Goal: Task Accomplishment & Management: Use online tool/utility

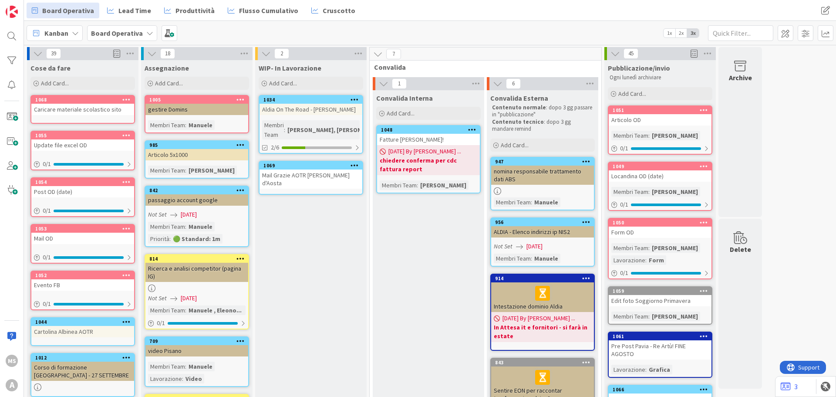
click at [333, 174] on link "1069 Mail Grazie AOTR [PERSON_NAME] d'Aosta" at bounding box center [311, 178] width 105 height 34
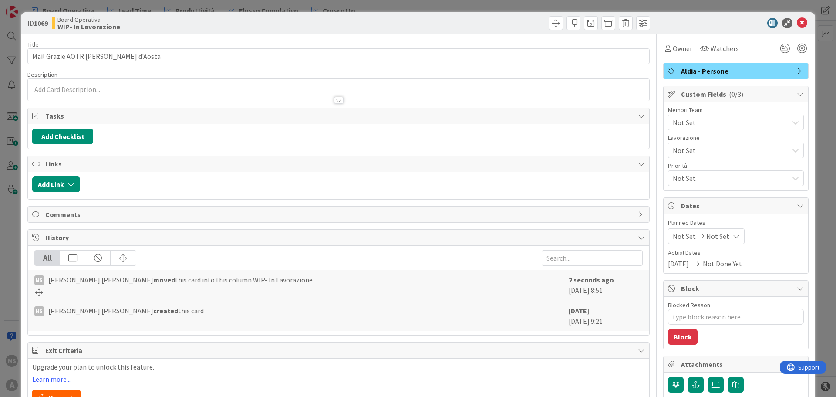
click at [694, 119] on span "Not Set" at bounding box center [731, 122] width 116 height 10
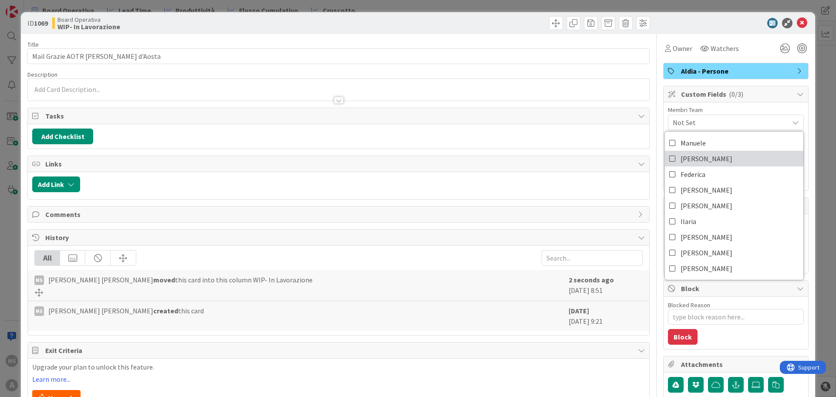
click at [697, 157] on span "[PERSON_NAME]" at bounding box center [707, 158] width 52 height 13
type textarea "x"
click at [798, 26] on icon at bounding box center [802, 23] width 10 height 10
